Goal: Find specific page/section

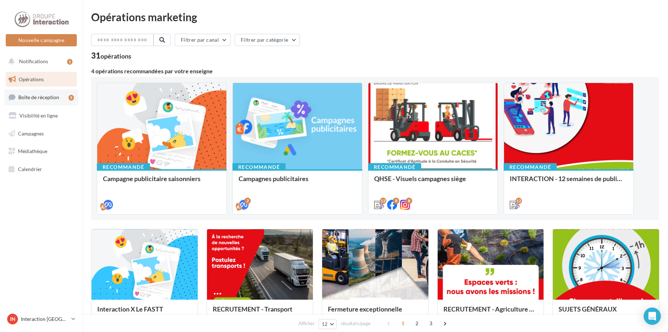
click at [46, 98] on span "Boîte de réception" at bounding box center [38, 97] width 41 height 6
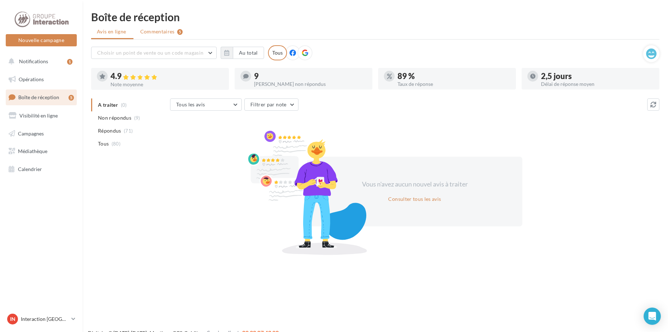
click at [157, 30] on span "Commentaires" at bounding box center [157, 31] width 34 height 7
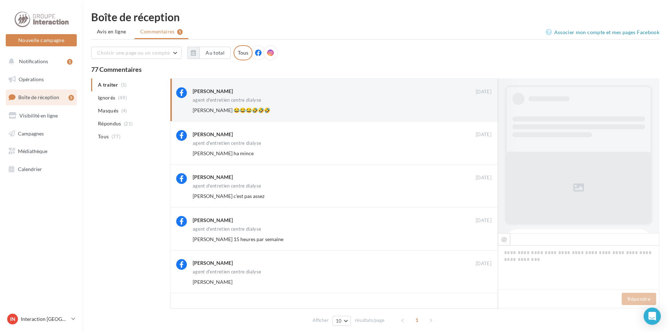
scroll to position [445, 0]
